Goal: Navigation & Orientation: Find specific page/section

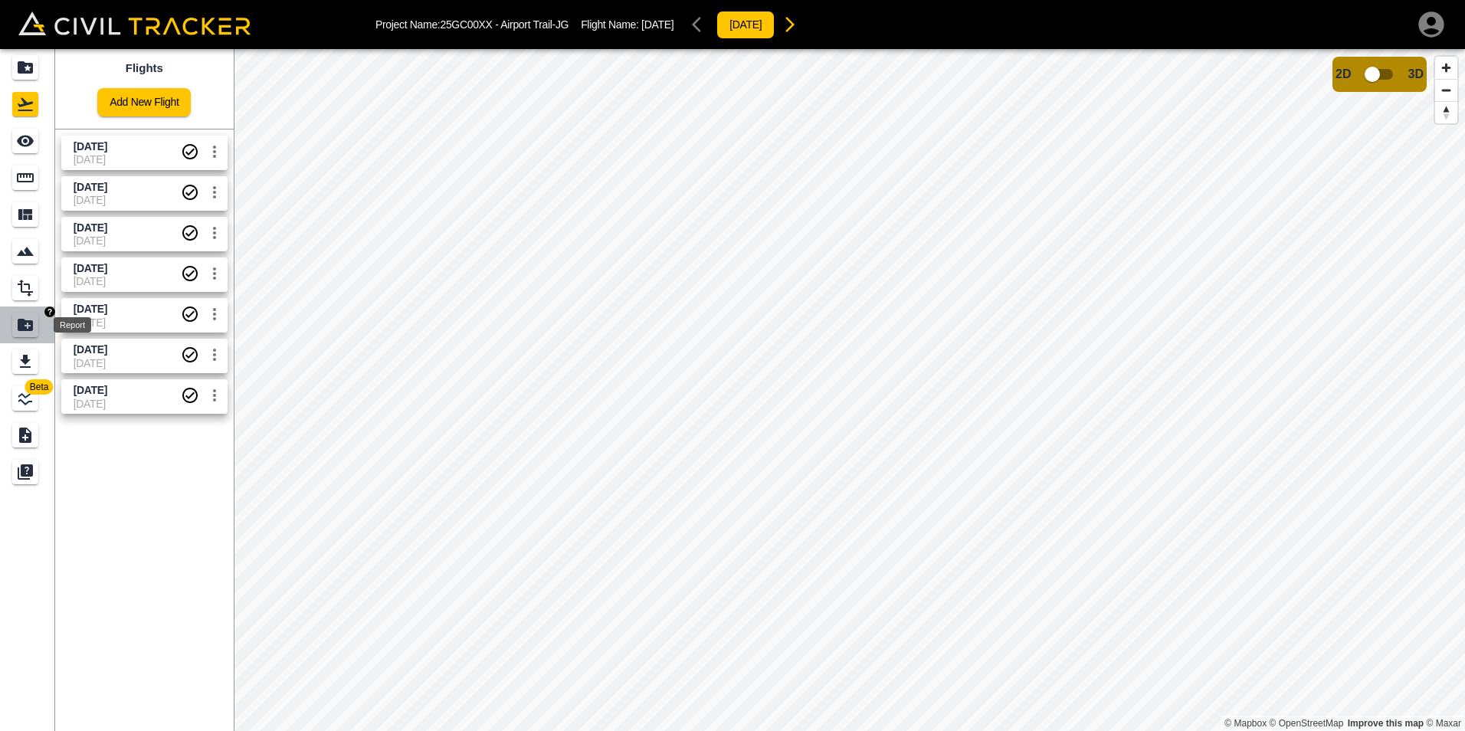
click at [22, 333] on icon "Report" at bounding box center [25, 325] width 18 height 18
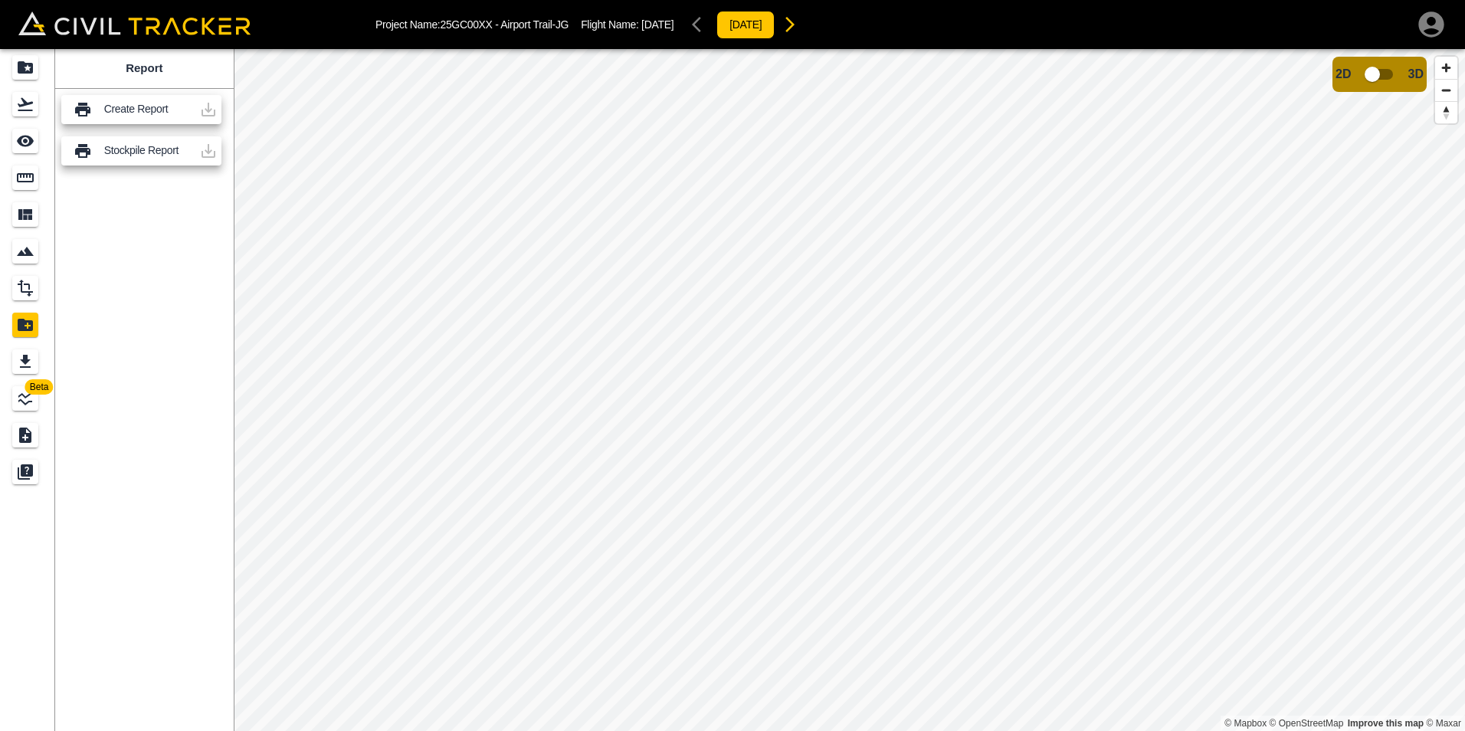
click at [156, 110] on p "Create Report" at bounding box center [148, 109] width 89 height 12
click at [210, 108] on div at bounding box center [208, 109] width 31 height 31
click at [202, 148] on div at bounding box center [208, 151] width 31 height 31
click at [30, 293] on icon "Design" at bounding box center [25, 288] width 15 height 17
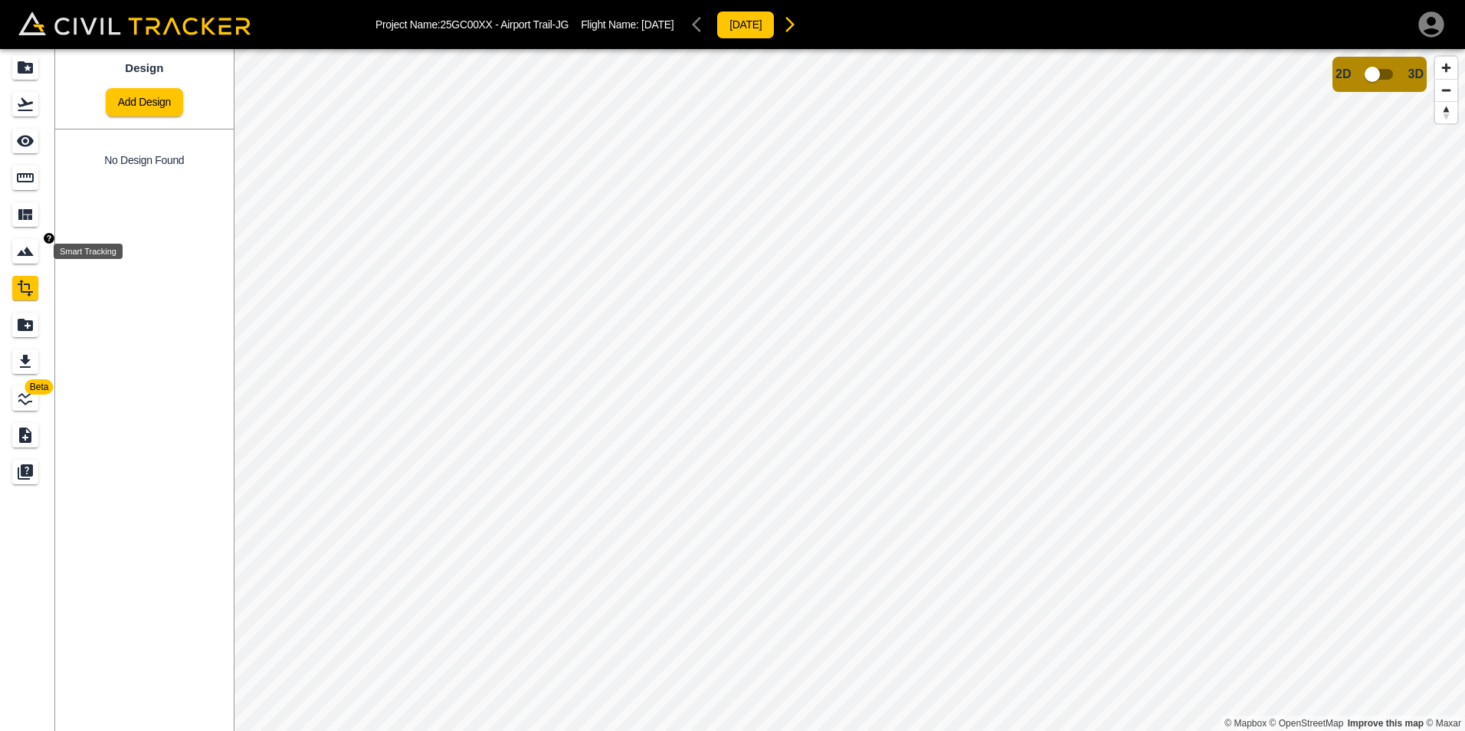
click at [25, 258] on icon "Smart Tracking" at bounding box center [25, 251] width 18 height 18
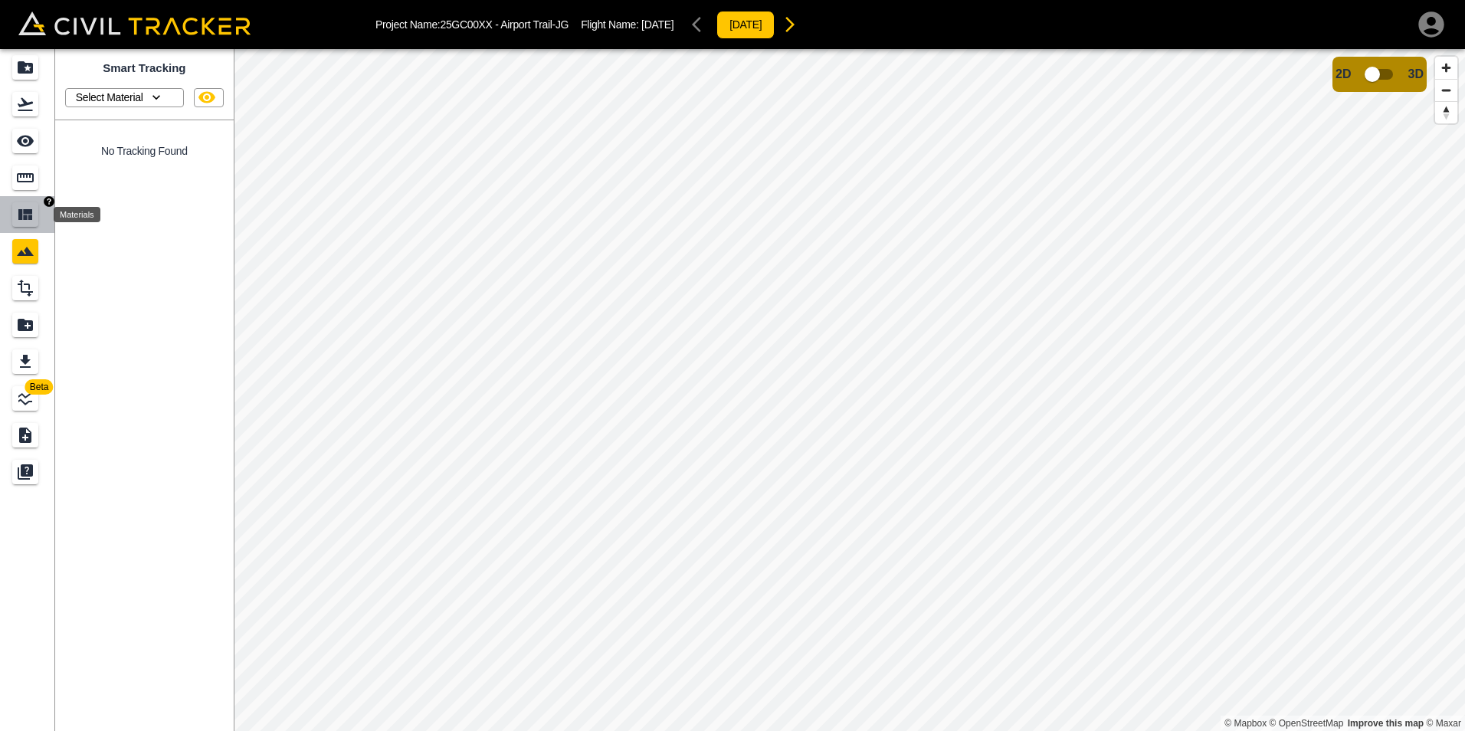
click at [26, 212] on icon "Materials" at bounding box center [25, 214] width 14 height 11
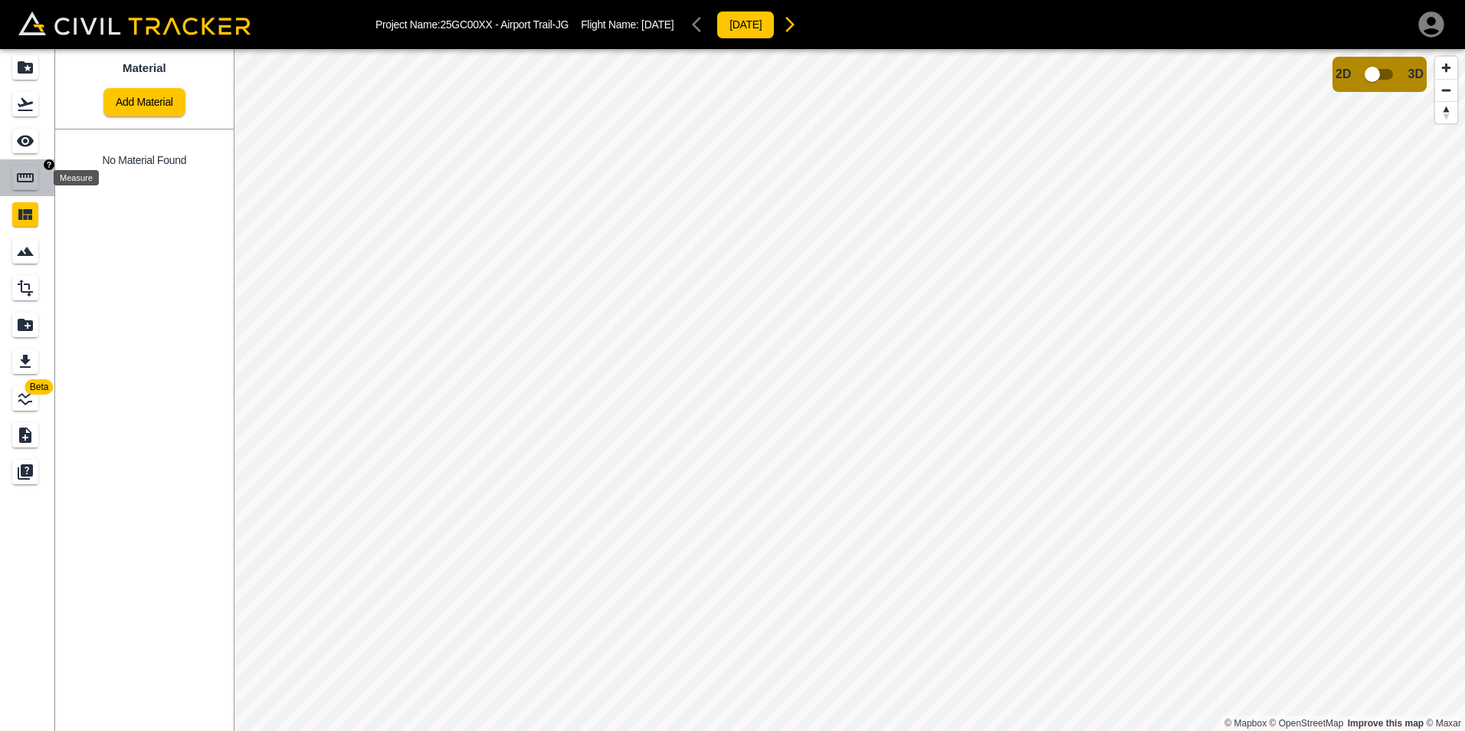
click at [26, 181] on icon "Measure" at bounding box center [25, 177] width 17 height 9
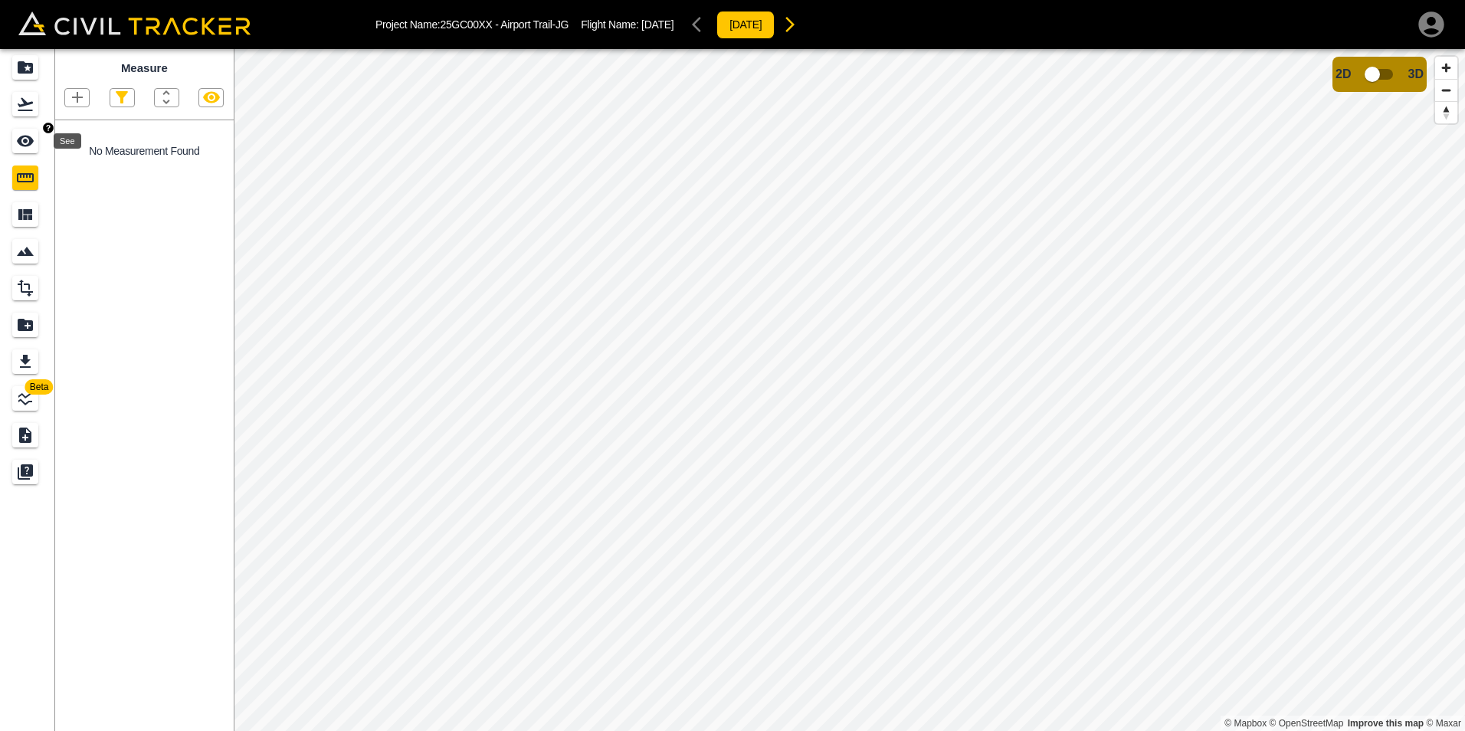
click at [25, 138] on icon "See" at bounding box center [25, 141] width 18 height 18
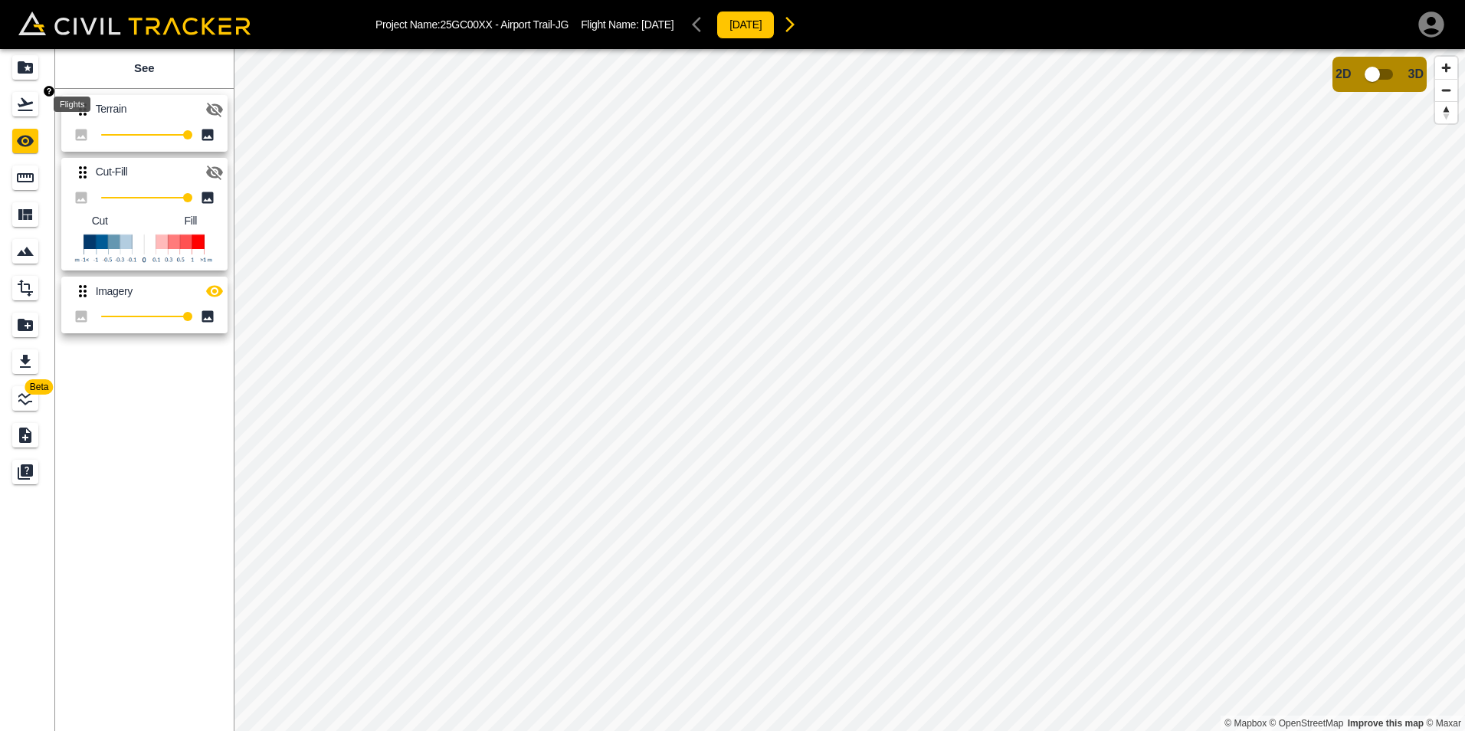
click at [24, 96] on icon "Flights" at bounding box center [25, 104] width 18 height 18
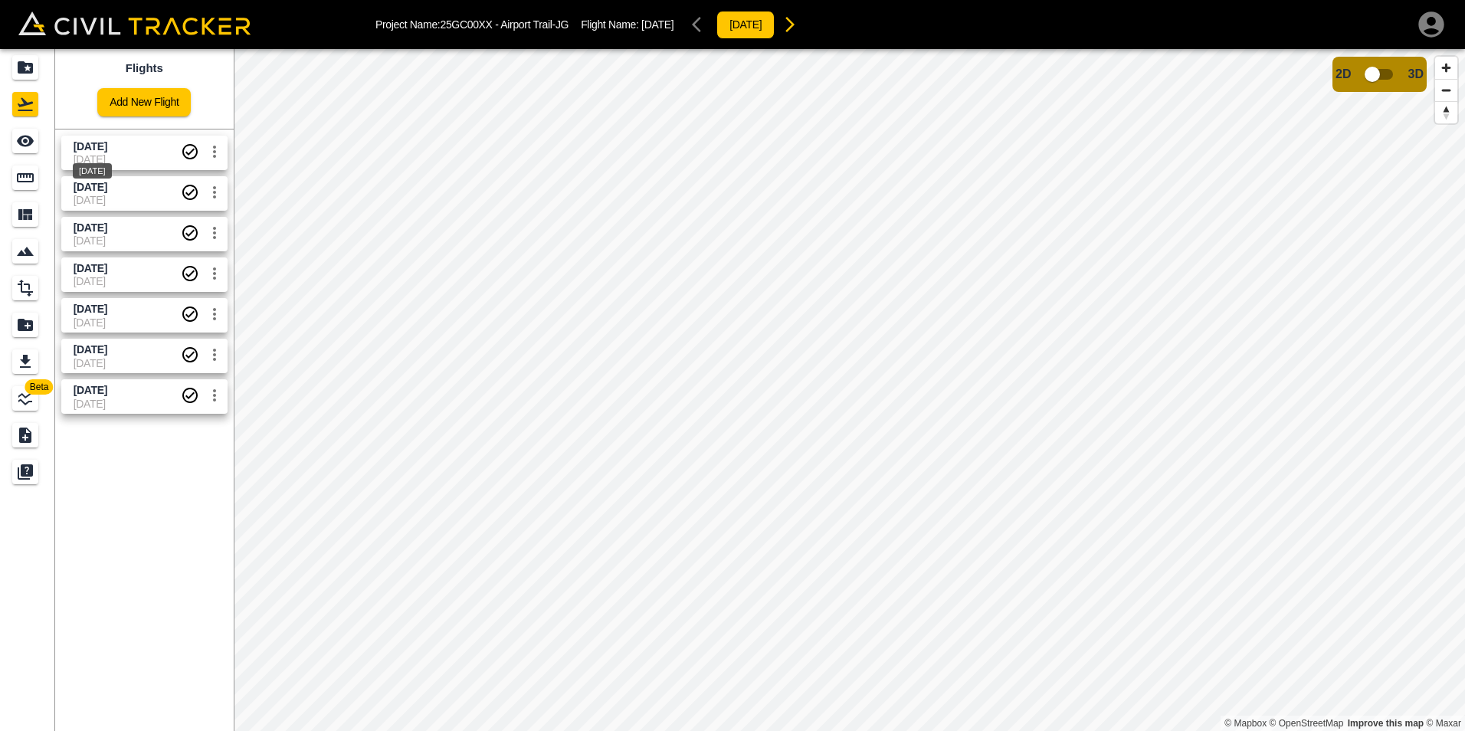
click at [113, 156] on div "[DATE]" at bounding box center [92, 166] width 42 height 28
click at [23, 66] on icon "Projects" at bounding box center [25, 67] width 15 height 12
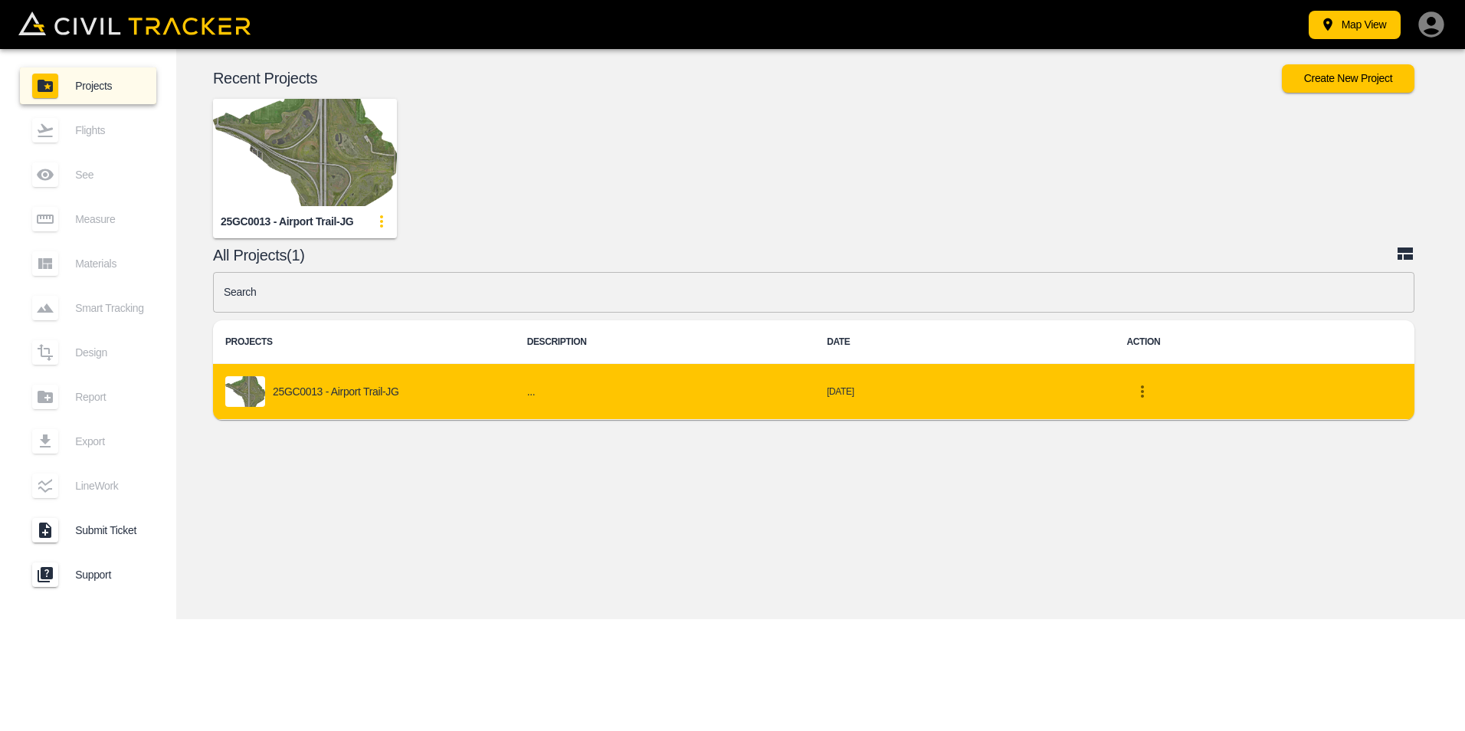
click at [359, 390] on p "25GC0013 - Airport Trail-JG" at bounding box center [336, 391] width 126 height 12
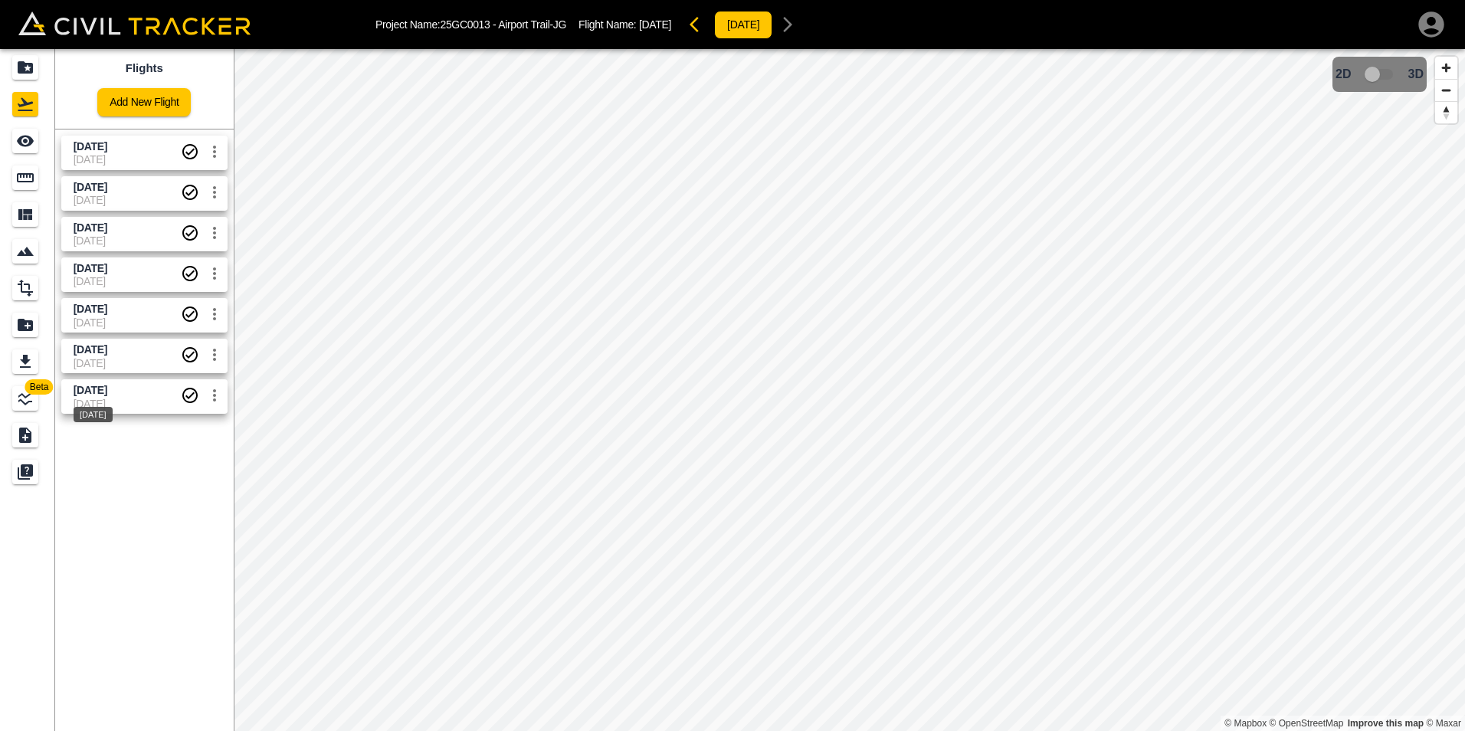
click at [107, 395] on span "[DATE]" at bounding box center [91, 390] width 34 height 12
click at [113, 362] on span "[DATE]" at bounding box center [127, 363] width 107 height 12
click at [114, 396] on div "[DATE]" at bounding box center [93, 410] width 42 height 28
click at [107, 353] on span "[DATE]" at bounding box center [91, 349] width 34 height 12
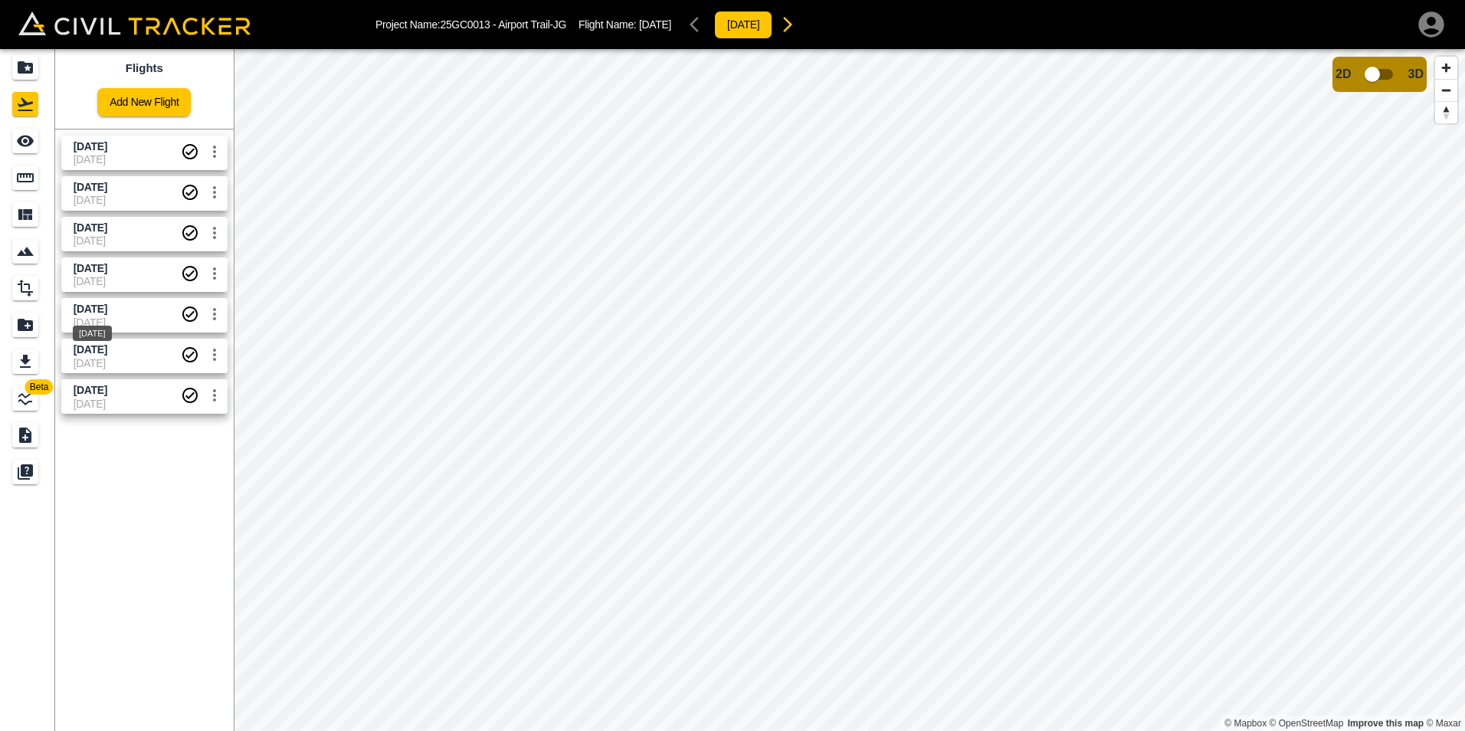
click at [107, 310] on span "[DATE]" at bounding box center [91, 309] width 34 height 12
click at [107, 267] on span "[DATE]" at bounding box center [91, 268] width 34 height 12
click at [119, 241] on span "[DATE]" at bounding box center [127, 240] width 107 height 12
click at [125, 201] on span "[DATE]" at bounding box center [127, 200] width 107 height 12
click at [133, 158] on span "[DATE]" at bounding box center [127, 159] width 107 height 12
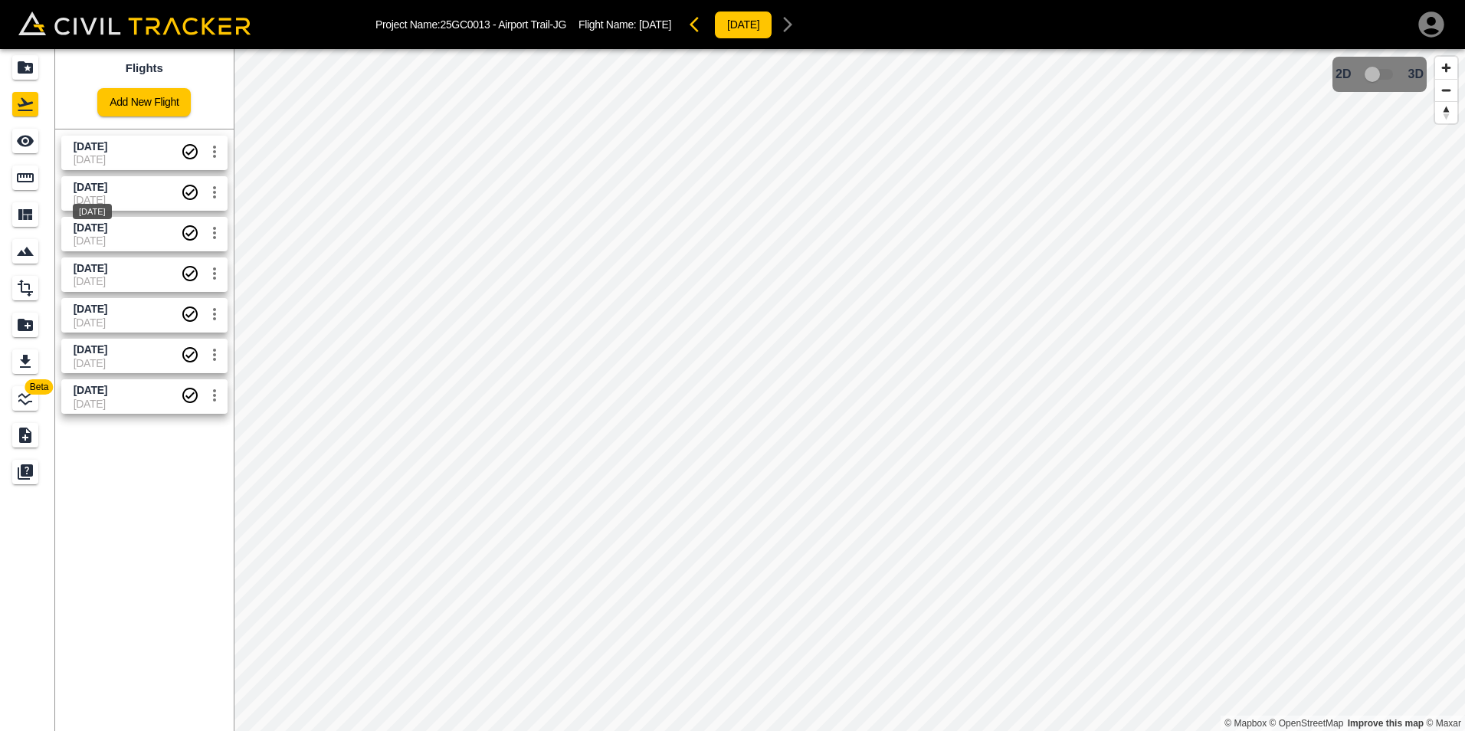
click at [107, 188] on span "[DATE]" at bounding box center [91, 187] width 34 height 12
click at [112, 214] on div "[DATE]" at bounding box center [92, 211] width 39 height 15
click at [123, 238] on span "[DATE]" at bounding box center [127, 240] width 107 height 12
click at [107, 274] on span "[DATE]" at bounding box center [91, 268] width 34 height 12
click at [107, 314] on span "[DATE]" at bounding box center [91, 309] width 34 height 12
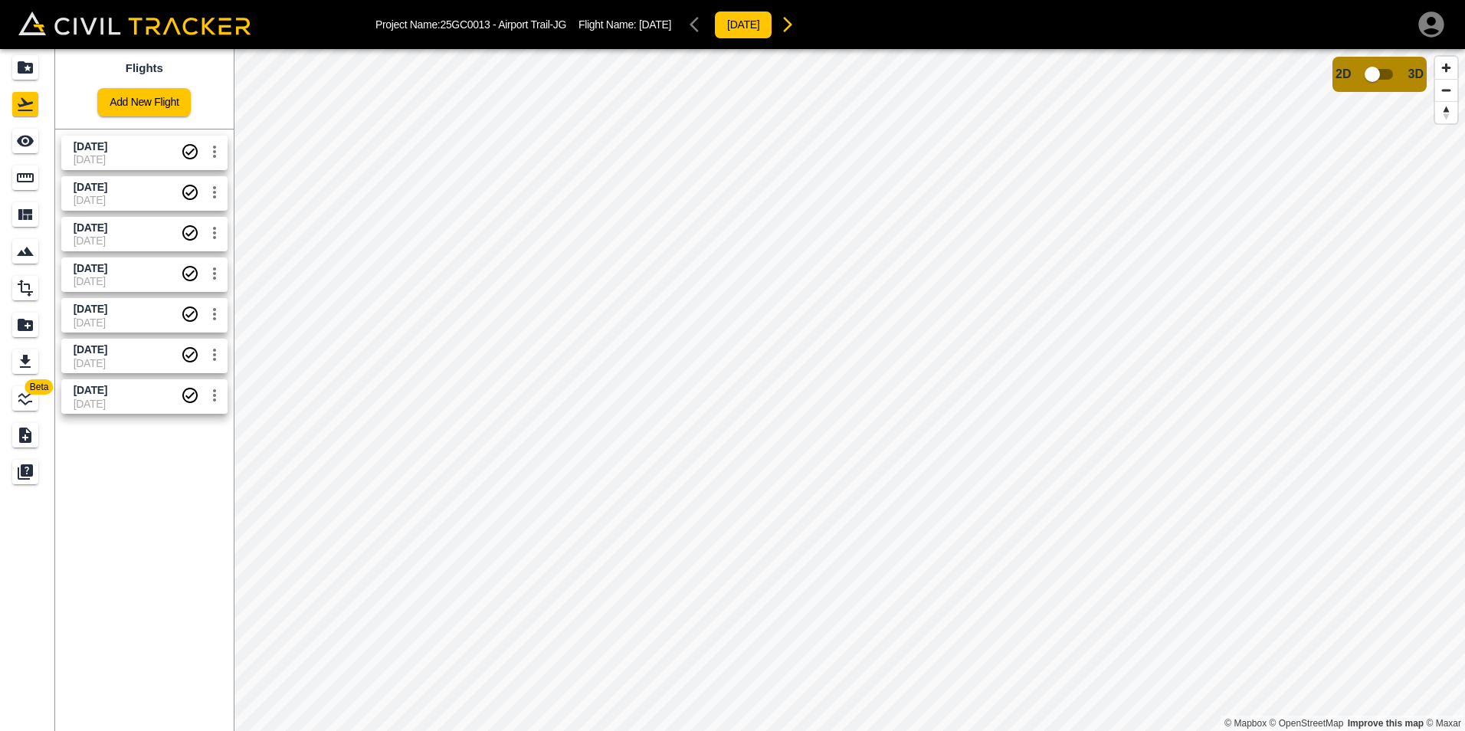
click at [110, 277] on span "[DATE]" at bounding box center [127, 281] width 107 height 12
click at [110, 236] on span "[DATE]" at bounding box center [127, 240] width 107 height 12
click at [139, 349] on span "[DATE]" at bounding box center [127, 350] width 107 height 15
click at [139, 381] on link "[DATE] [DATE]" at bounding box center [144, 396] width 166 height 34
click at [134, 355] on span "[DATE]" at bounding box center [127, 350] width 107 height 15
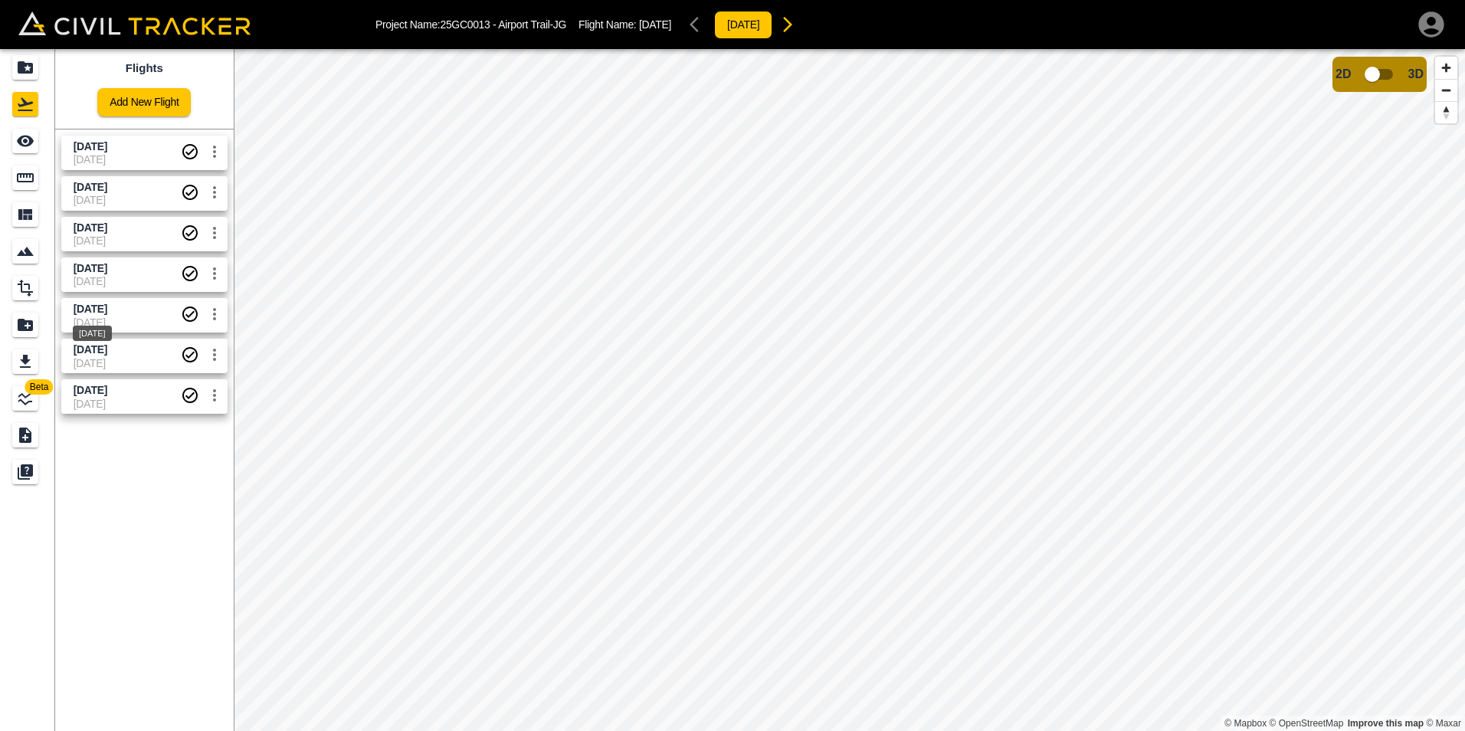
click at [107, 314] on span "[DATE]" at bounding box center [91, 309] width 34 height 12
click at [133, 271] on span "[DATE]" at bounding box center [127, 268] width 107 height 15
click at [107, 312] on span "[DATE]" at bounding box center [91, 309] width 34 height 12
click at [129, 277] on span "[DATE]" at bounding box center [127, 281] width 107 height 12
click at [139, 241] on span "[DATE]" at bounding box center [127, 240] width 107 height 12
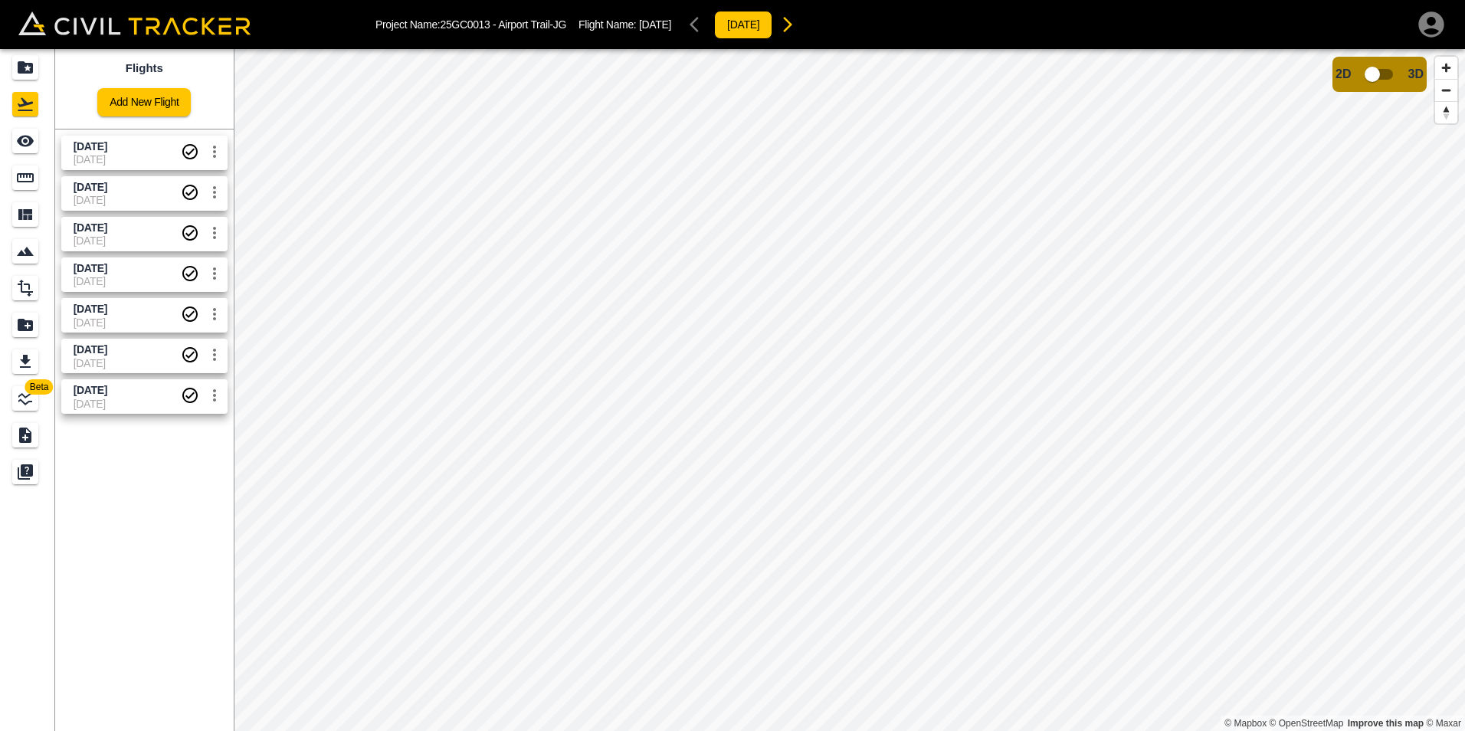
click at [133, 202] on span "[DATE]" at bounding box center [127, 200] width 107 height 12
click at [134, 157] on span "[DATE]" at bounding box center [127, 159] width 107 height 12
click at [101, 143] on span "[DATE]" at bounding box center [91, 146] width 34 height 12
